Goal: Transaction & Acquisition: Purchase product/service

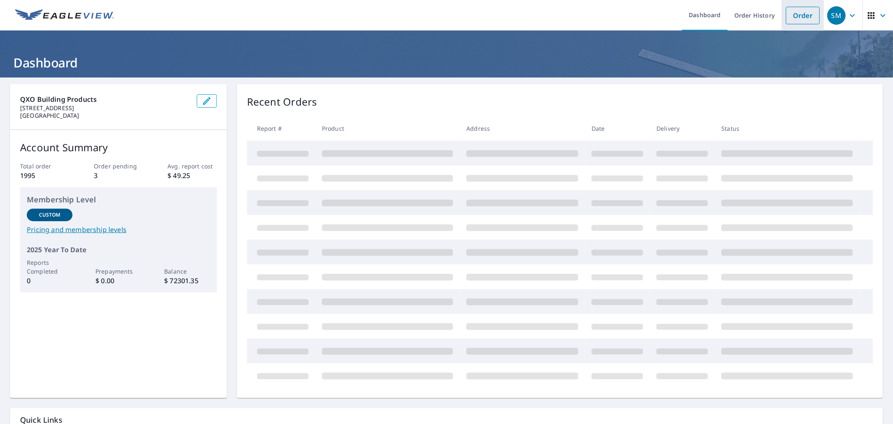
click at [795, 18] on link "Order" at bounding box center [803, 16] width 34 height 18
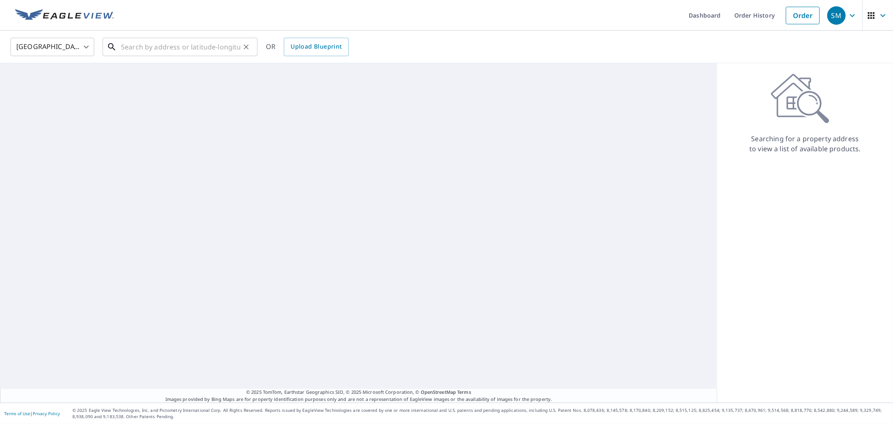
click at [194, 51] on input "text" at bounding box center [180, 46] width 119 height 23
paste input "1713 LANCELOT [GEOGRAPHIC_DATA]"
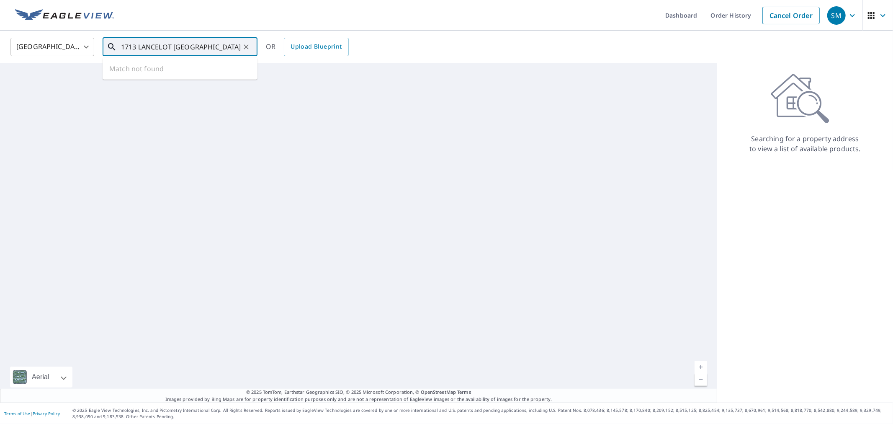
scroll to position [0, 10]
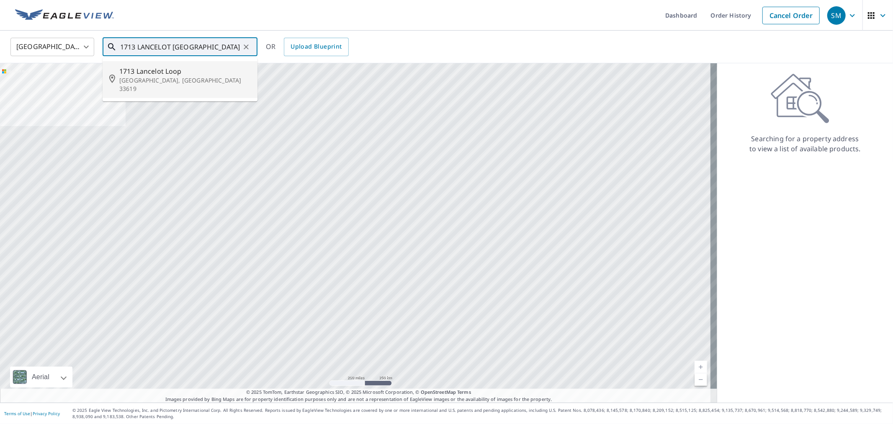
click at [193, 73] on span "1713 Lancelot Loop" at bounding box center [184, 71] width 131 height 10
type input "[STREET_ADDRESS]"
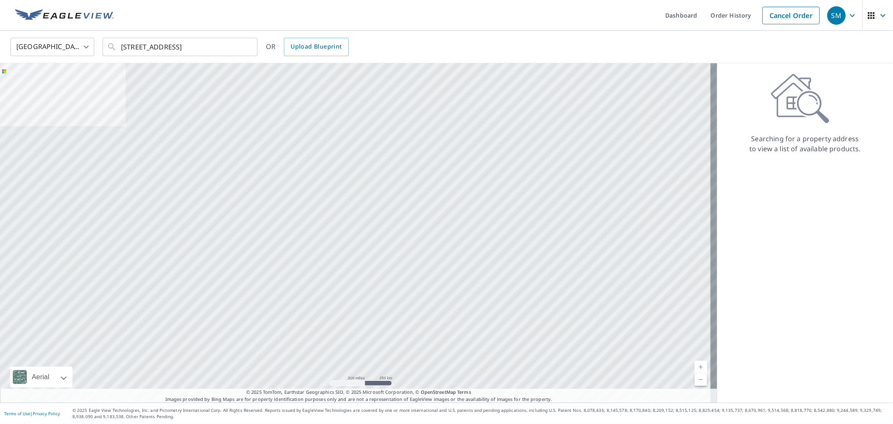
scroll to position [0, 0]
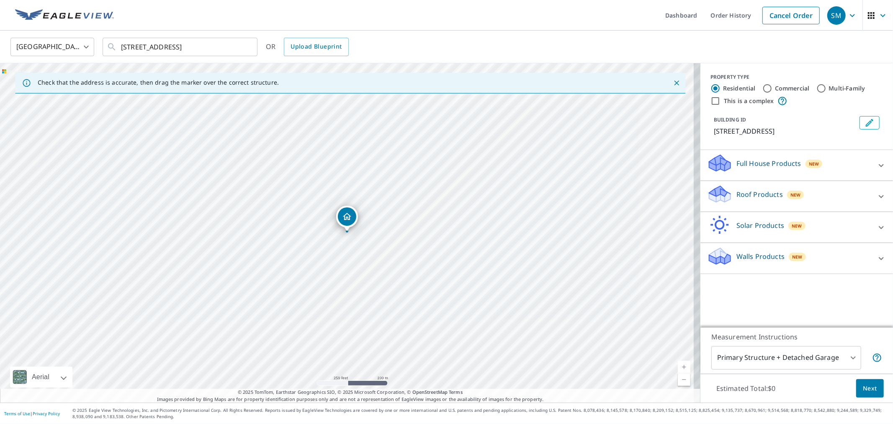
click at [763, 191] on p "Roof Products" at bounding box center [759, 194] width 46 height 10
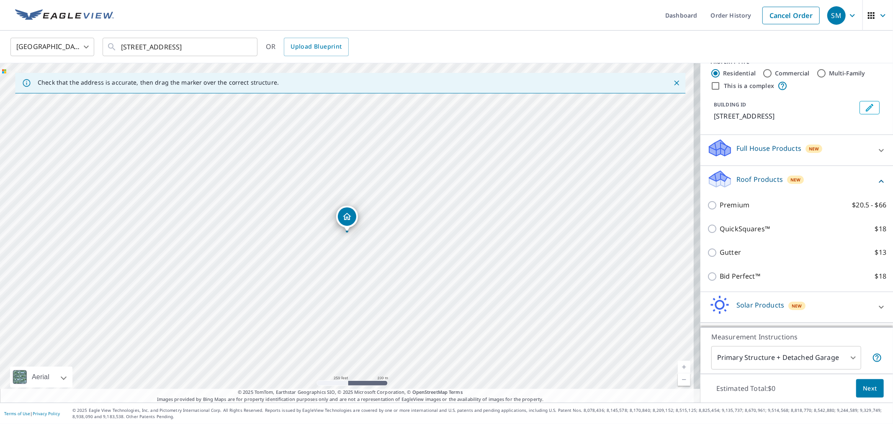
scroll to position [41, 0]
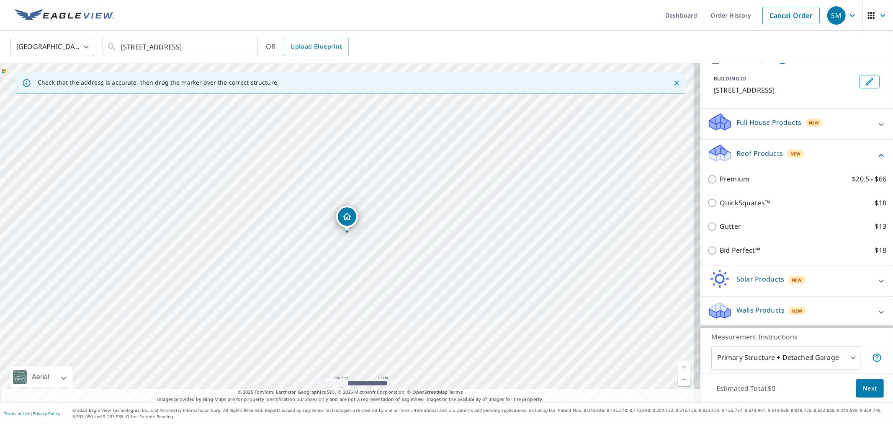
click at [863, 383] on span "Next" at bounding box center [870, 388] width 14 height 10
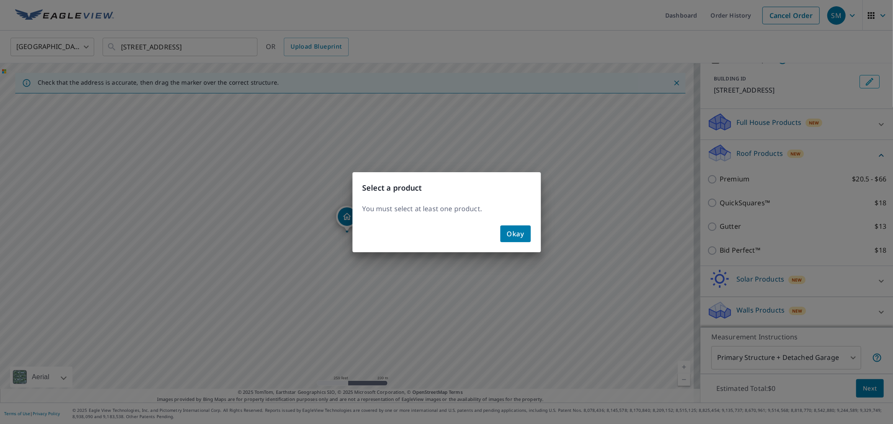
drag, startPoint x: 514, startPoint y: 233, endPoint x: 634, endPoint y: 229, distance: 119.8
click at [515, 233] on span "Okay" at bounding box center [515, 234] width 17 height 12
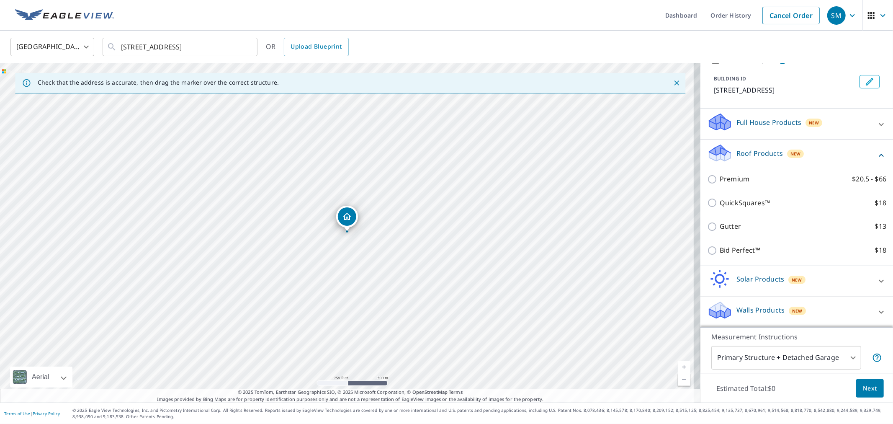
click at [752, 179] on label "Premium $20.5 - $66" at bounding box center [802, 179] width 167 height 10
click at [719, 179] on input "Premium $20.5 - $66" at bounding box center [713, 179] width 13 height 10
checkbox input "true"
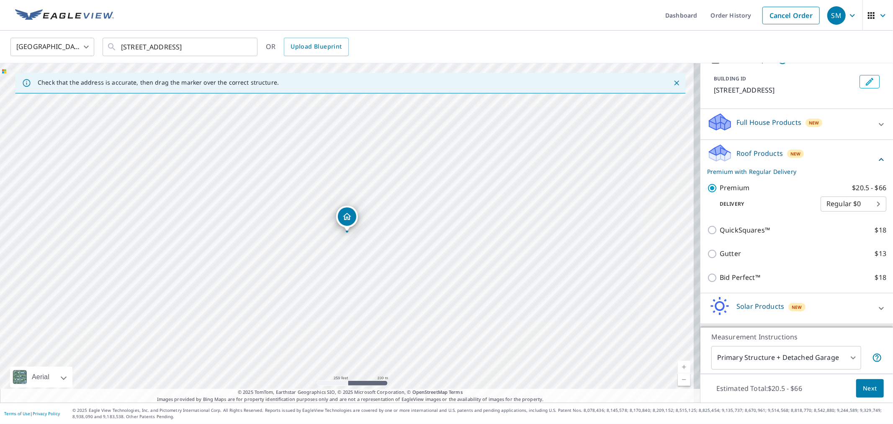
click at [864, 382] on button "Next" at bounding box center [870, 388] width 28 height 19
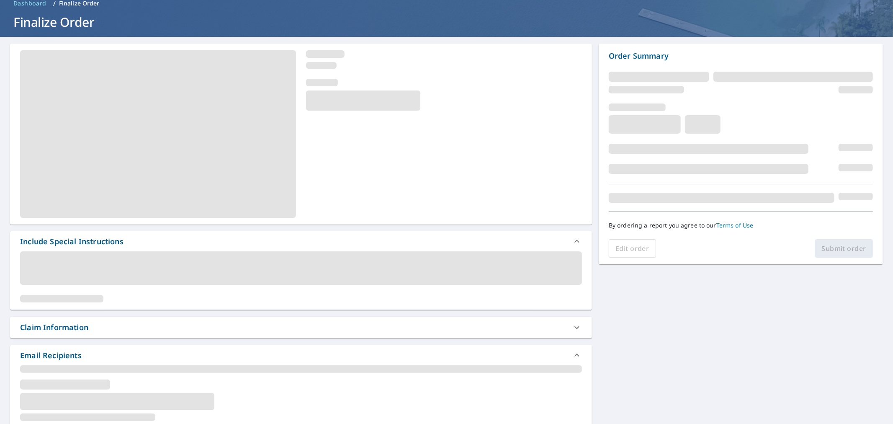
scroll to position [139, 0]
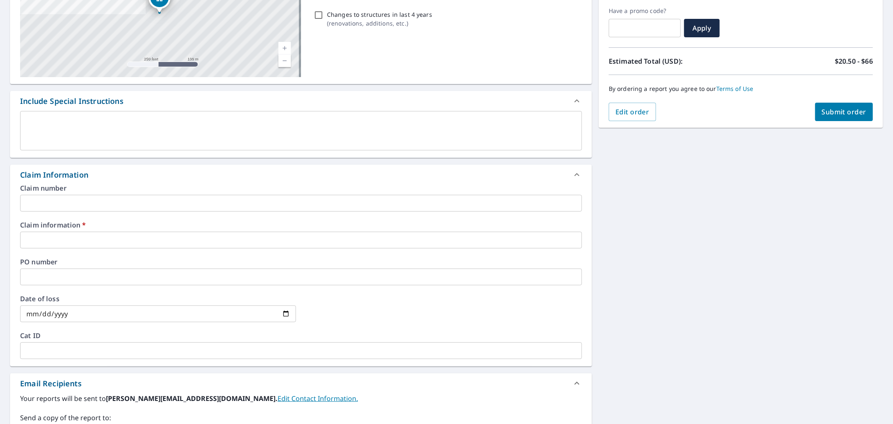
click at [77, 237] on input "text" at bounding box center [301, 239] width 562 height 17
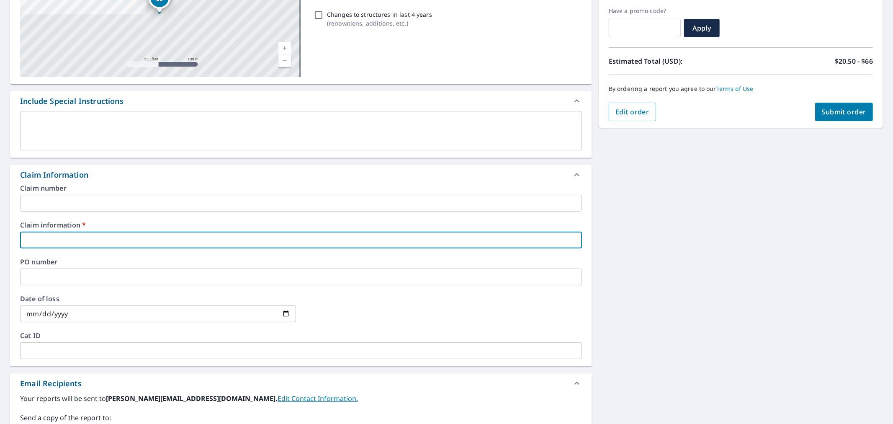
type input "577147"
checkbox input "true"
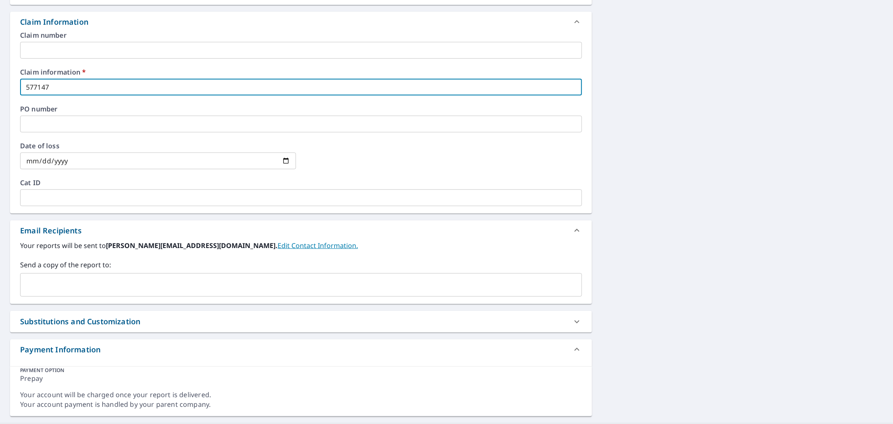
scroll to position [312, 0]
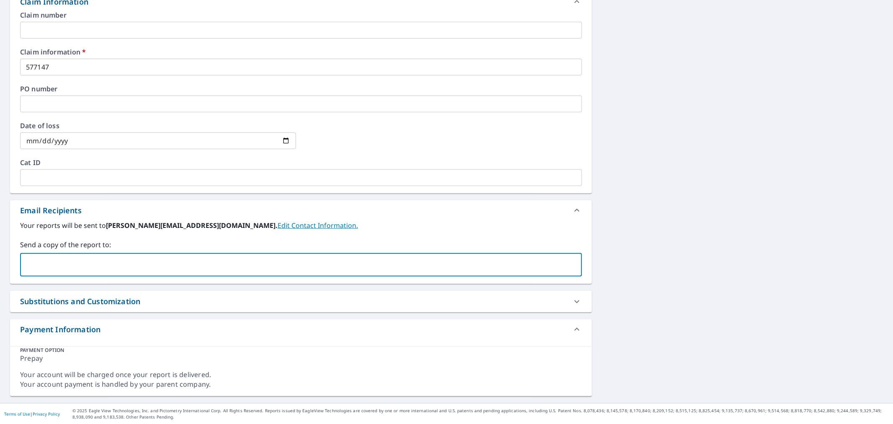
click at [93, 264] on input "text" at bounding box center [295, 265] width 542 height 16
paste input "[PERSON_NAME][EMAIL_ADDRESS][DOMAIN_NAME]"
type input "[PERSON_NAME][EMAIL_ADDRESS][DOMAIN_NAME]"
checkbox input "true"
type input "[EMAIL_ADDRESS][DOMAIN_NAME]"
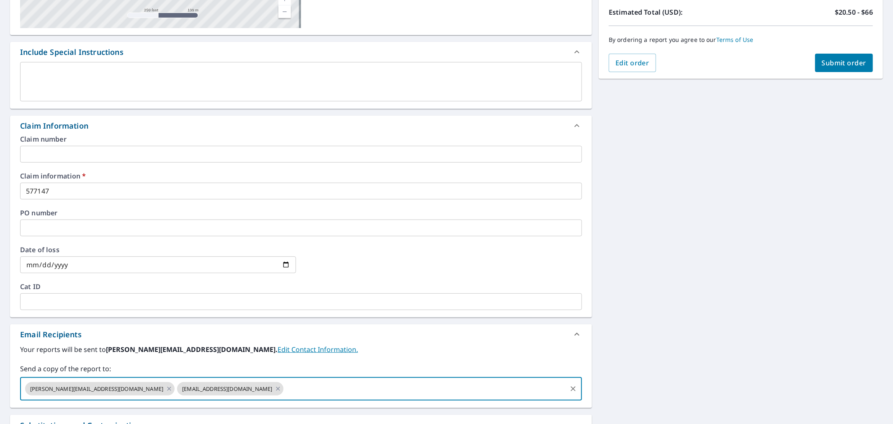
scroll to position [0, 0]
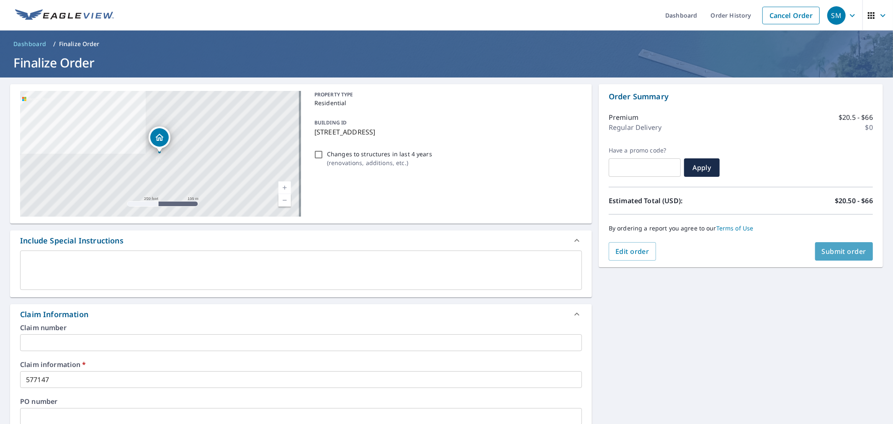
click at [835, 244] on button "Submit order" at bounding box center [844, 251] width 58 height 18
checkbox input "true"
